Goal: Find specific page/section: Find specific page/section

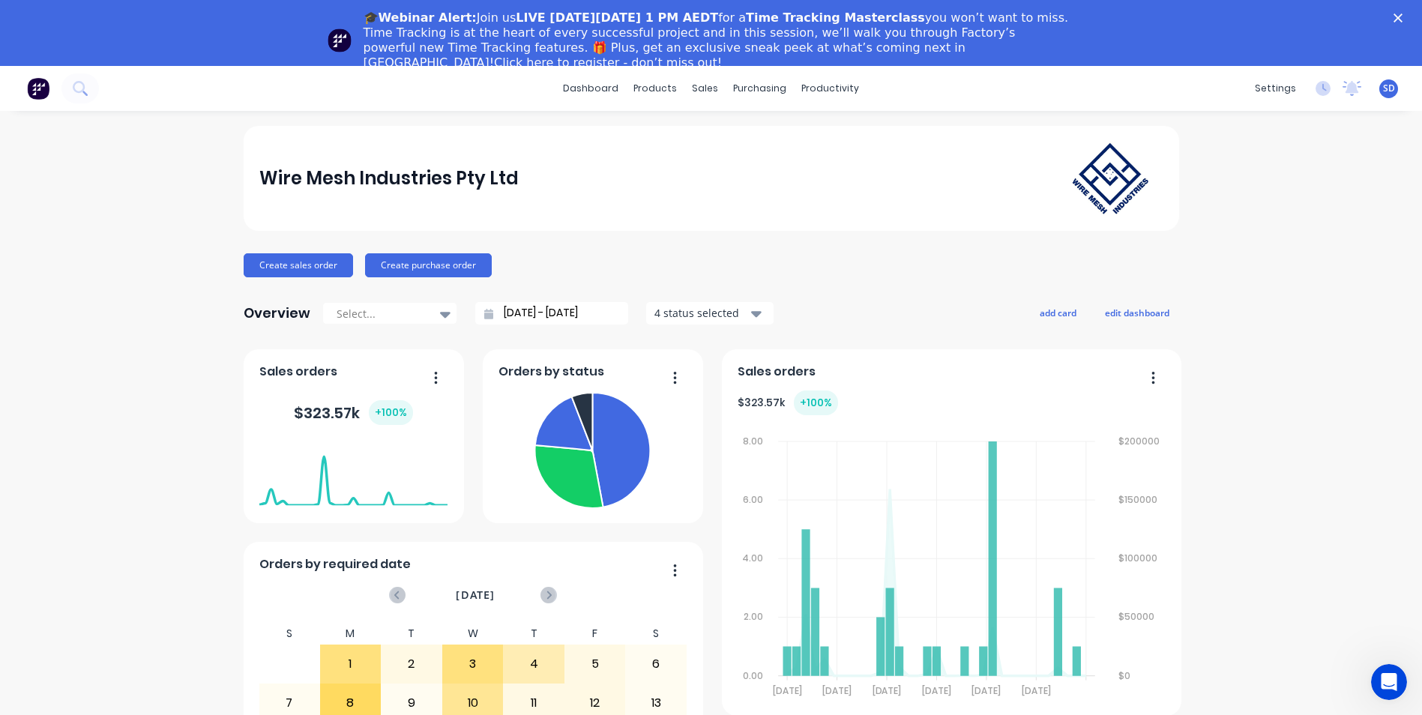
click at [1403, 18] on icon "Close" at bounding box center [1398, 17] width 9 height 9
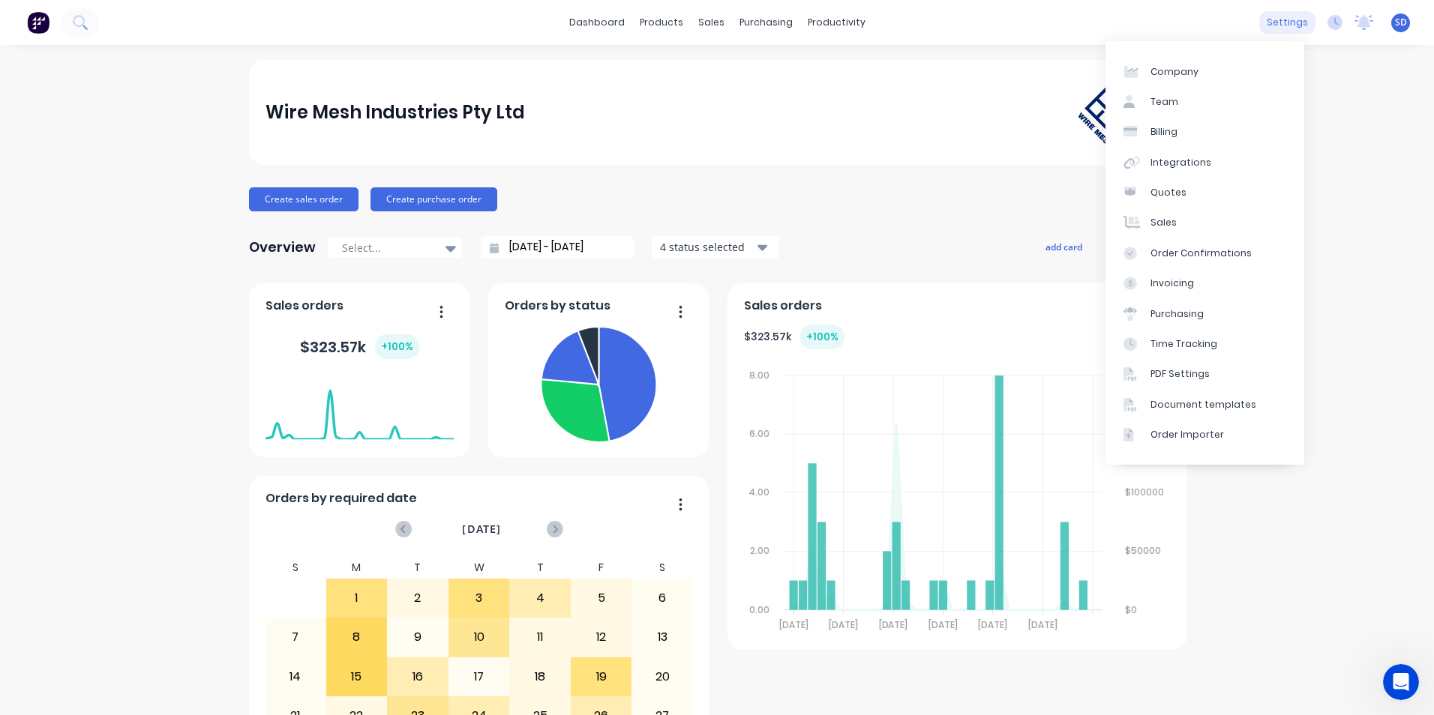
click at [1260, 18] on div "settings" at bounding box center [1287, 22] width 56 height 22
click at [1178, 406] on div "Document templates" at bounding box center [1203, 404] width 106 height 13
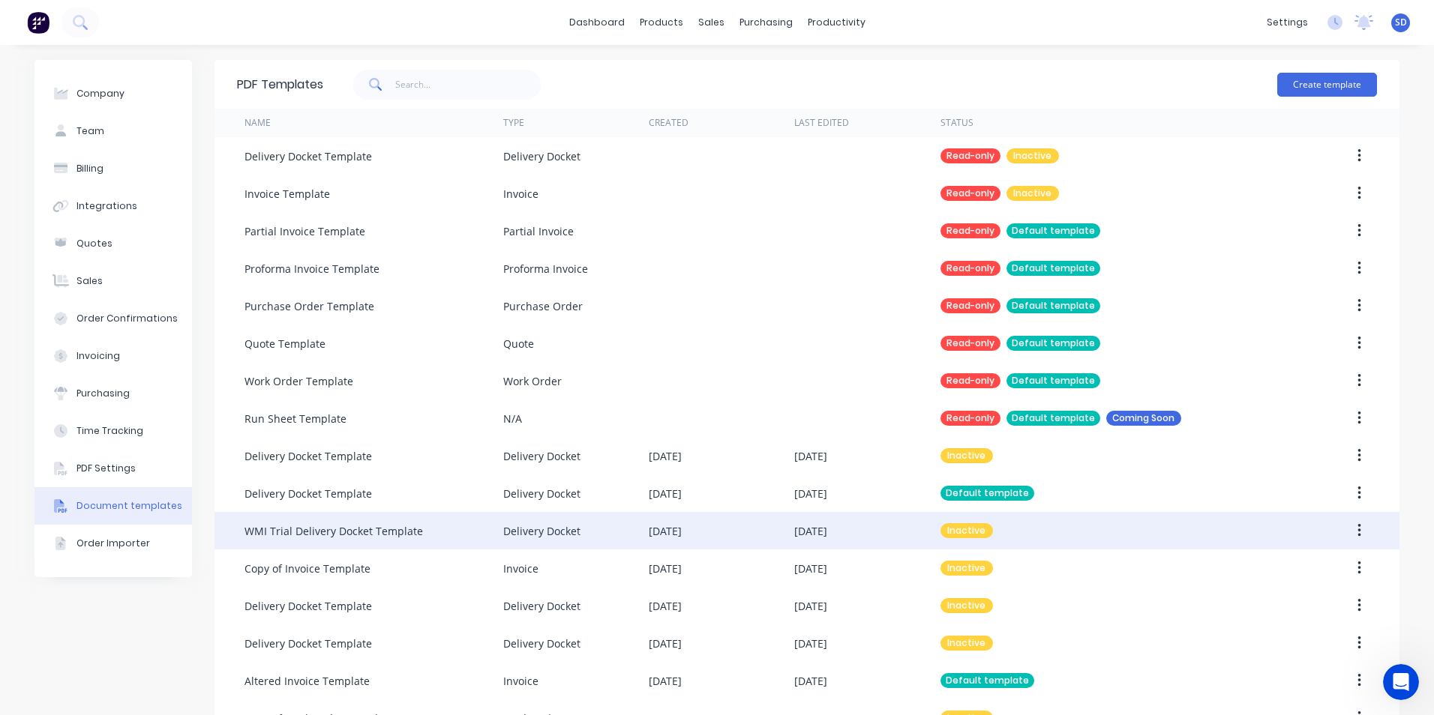
click at [710, 532] on div "[DATE]" at bounding box center [721, 530] width 145 height 37
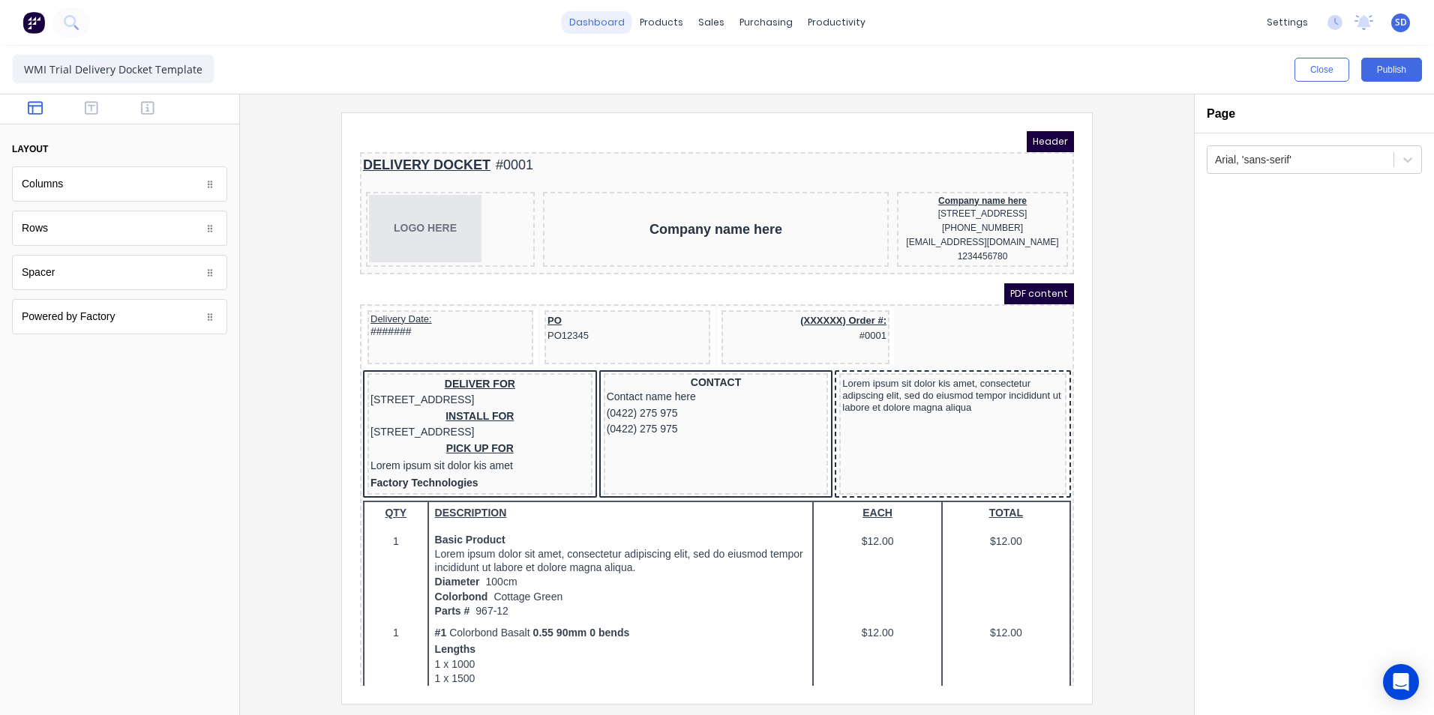
click at [602, 25] on link "dashboard" at bounding box center [597, 22] width 70 height 22
